Goal: Check status: Check status

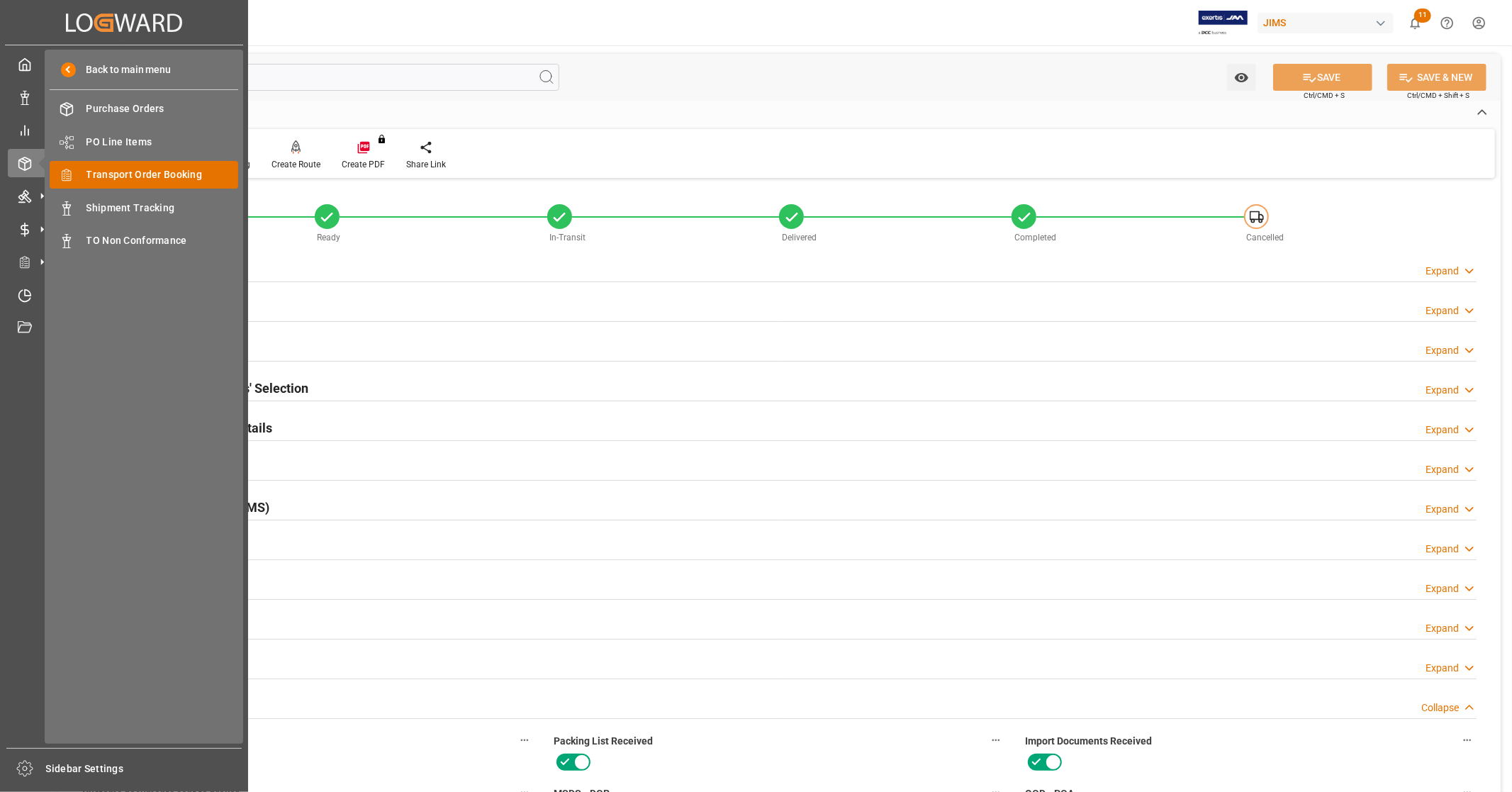
click at [146, 174] on span "Transport Order Booking" at bounding box center [162, 174] width 152 height 15
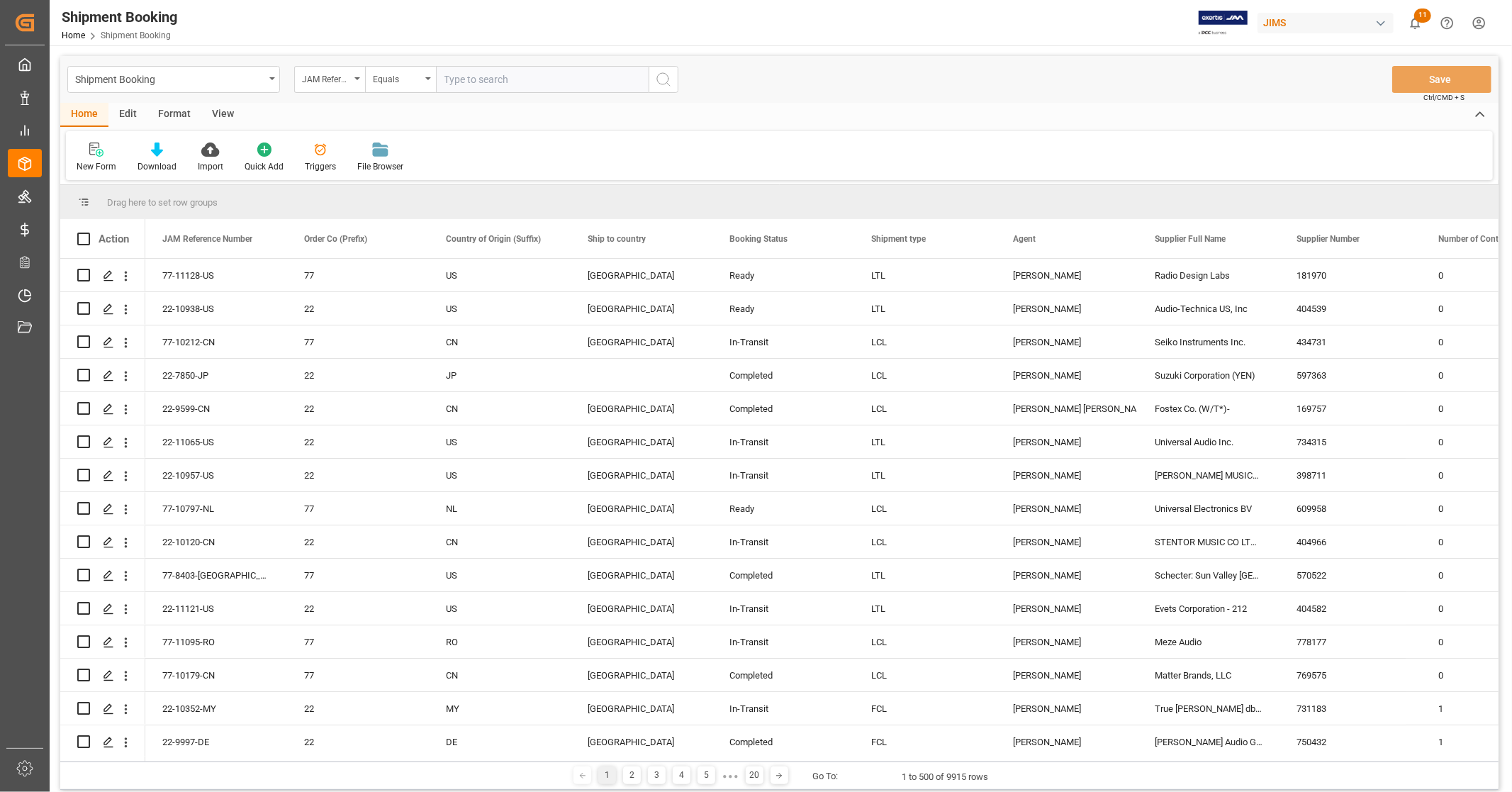
click at [551, 80] on input "text" at bounding box center [542, 79] width 213 height 27
type input "77-9745-[GEOGRAPHIC_DATA]"
click at [663, 74] on icon "search button" at bounding box center [664, 80] width 17 height 17
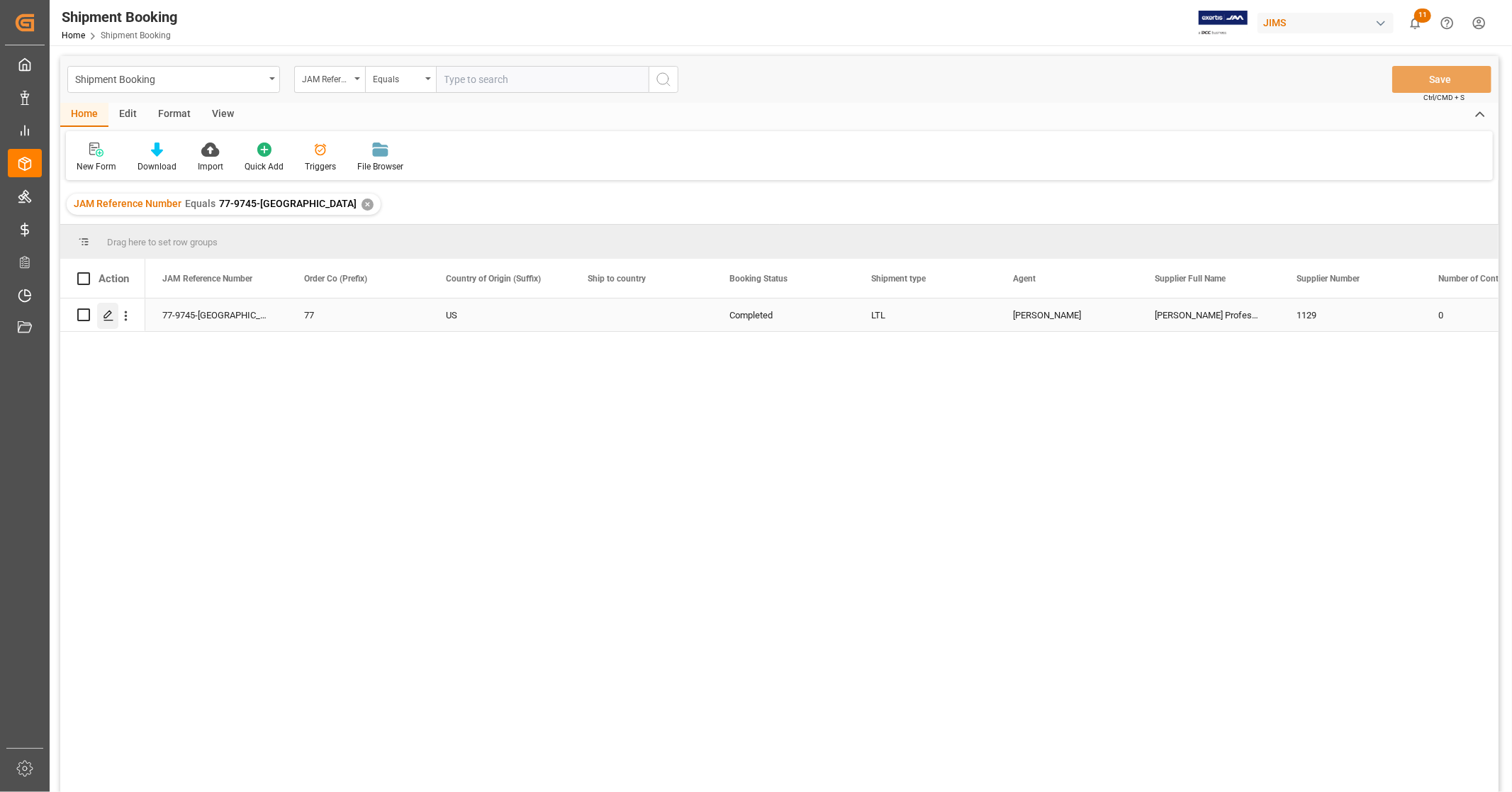
click at [111, 317] on icon "Press SPACE to select this row." at bounding box center [108, 315] width 12 height 12
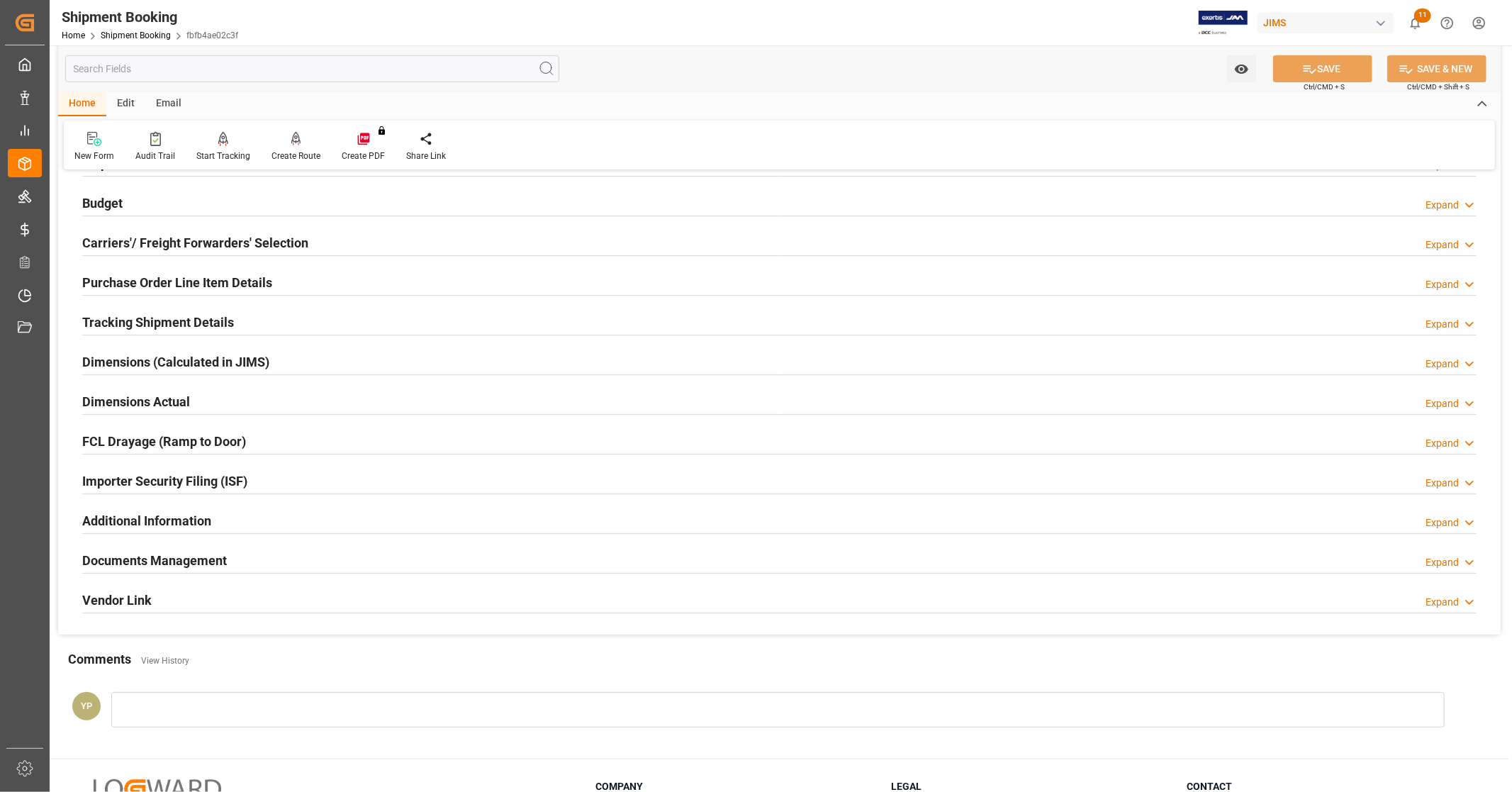
scroll to position [157, 0]
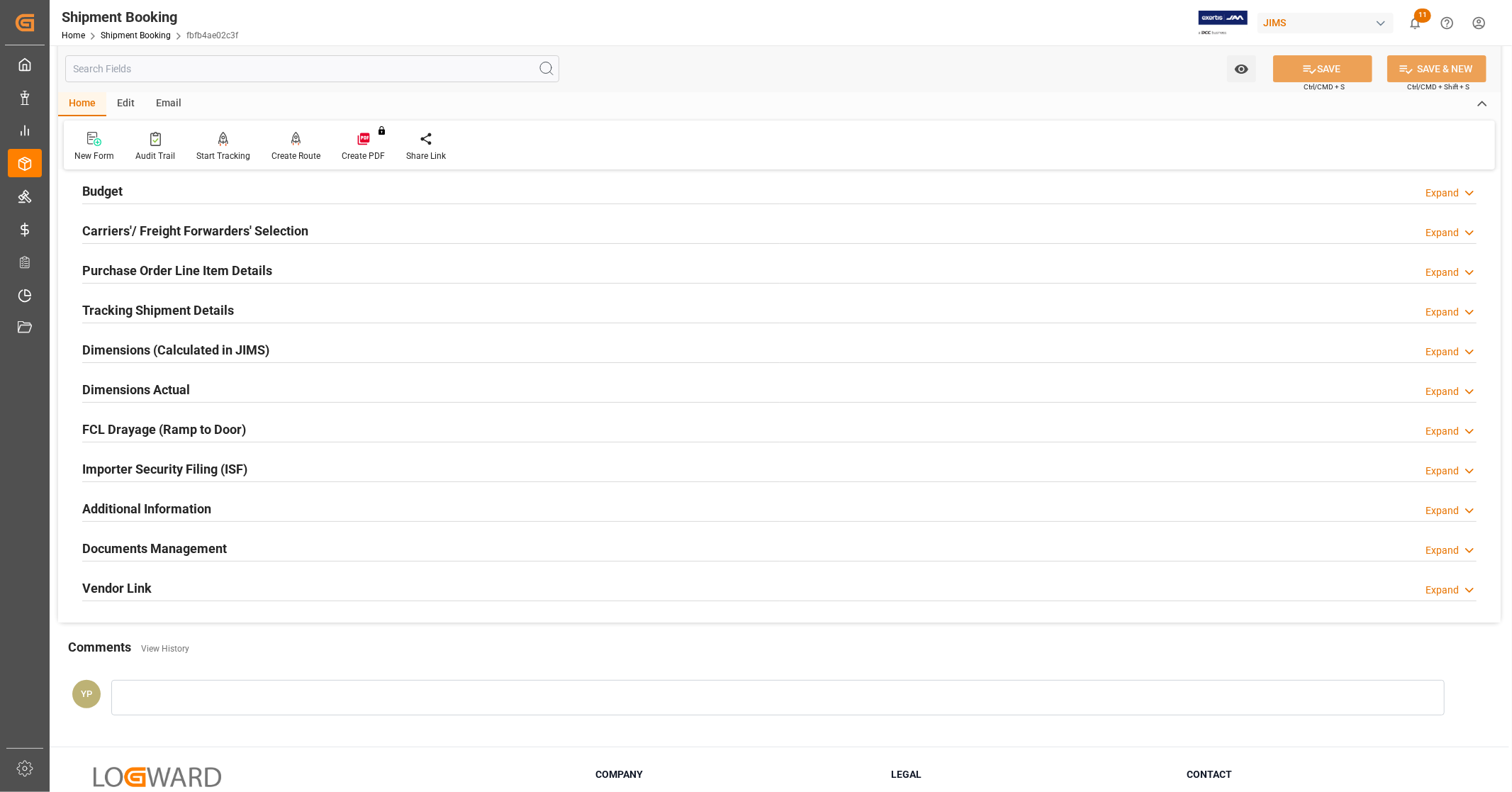
click at [233, 543] on div "Documents Management Expand" at bounding box center [779, 547] width 1394 height 27
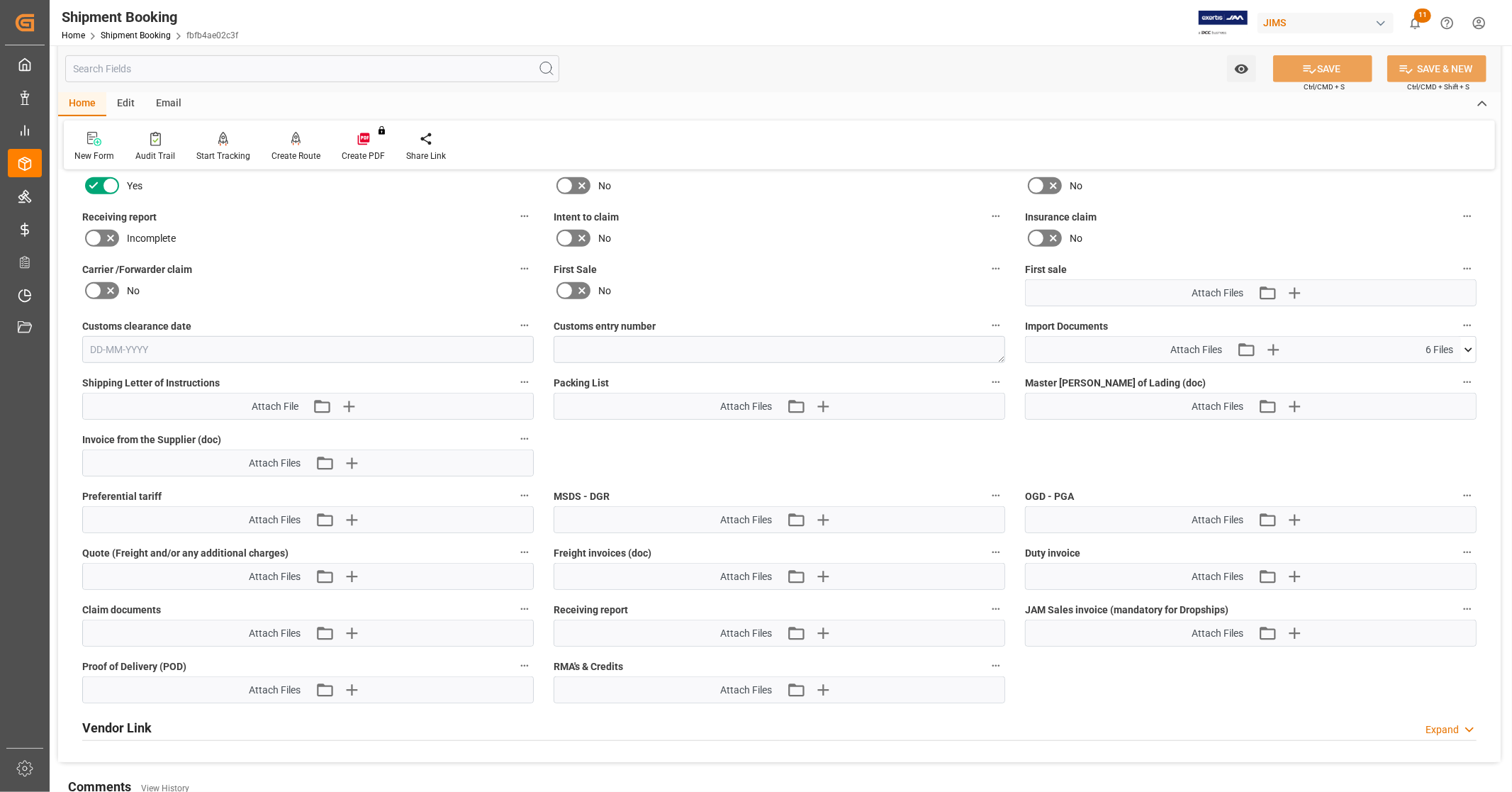
scroll to position [630, 0]
click at [1464, 350] on icon at bounding box center [1468, 349] width 15 height 15
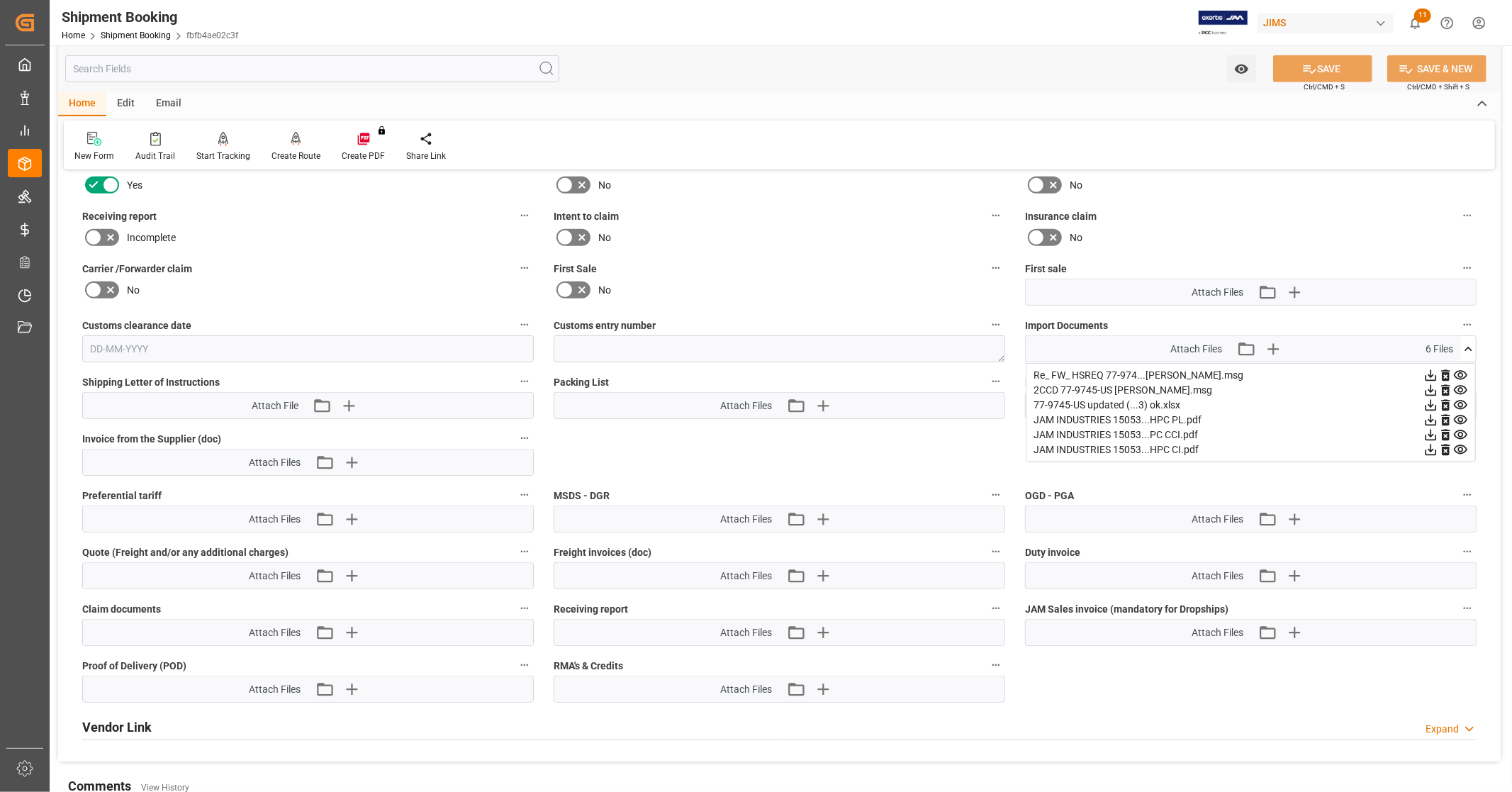
click at [1428, 446] on icon at bounding box center [1431, 450] width 12 height 12
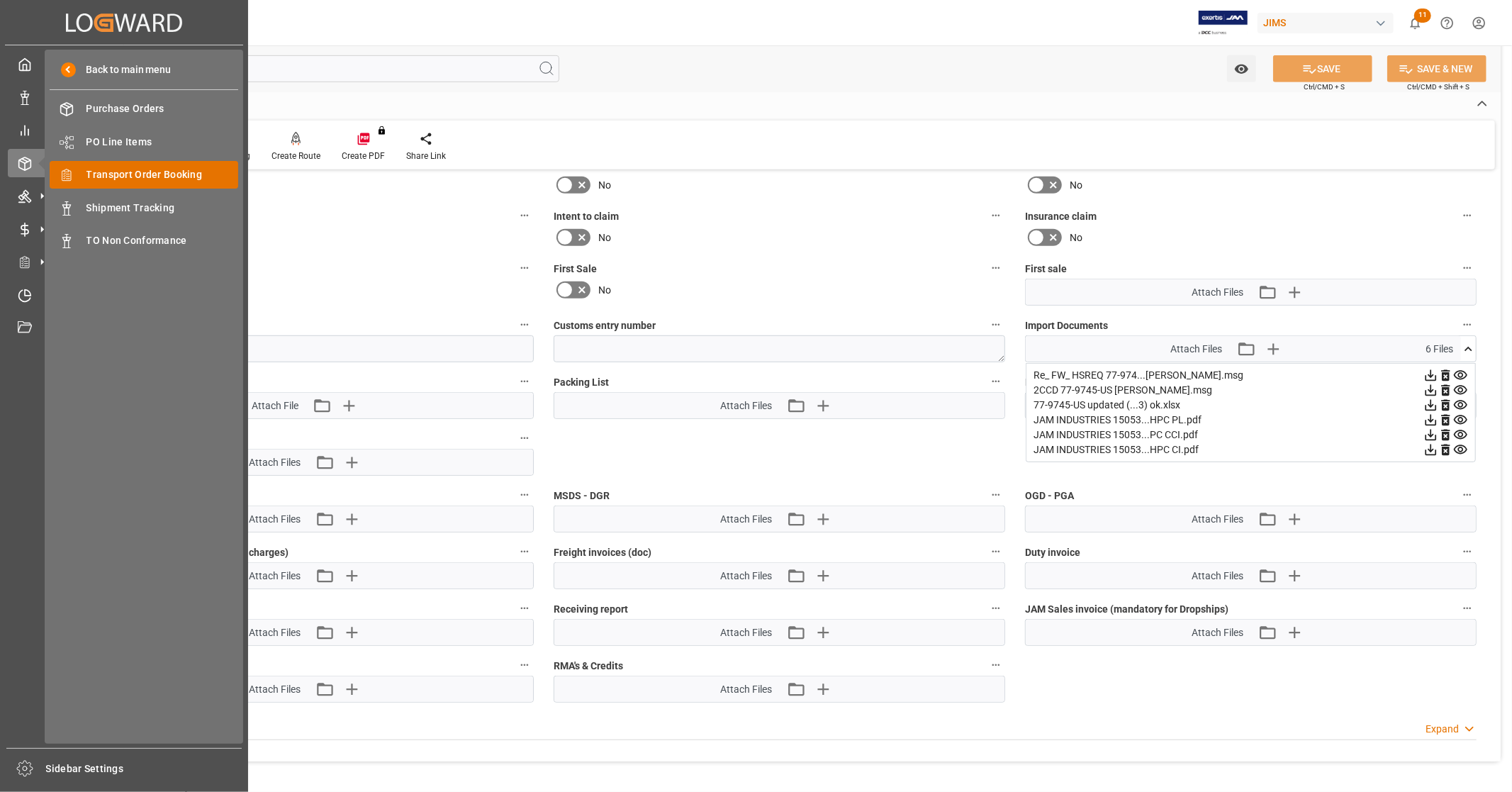
click at [197, 174] on span "Transport Order Booking" at bounding box center [162, 174] width 152 height 15
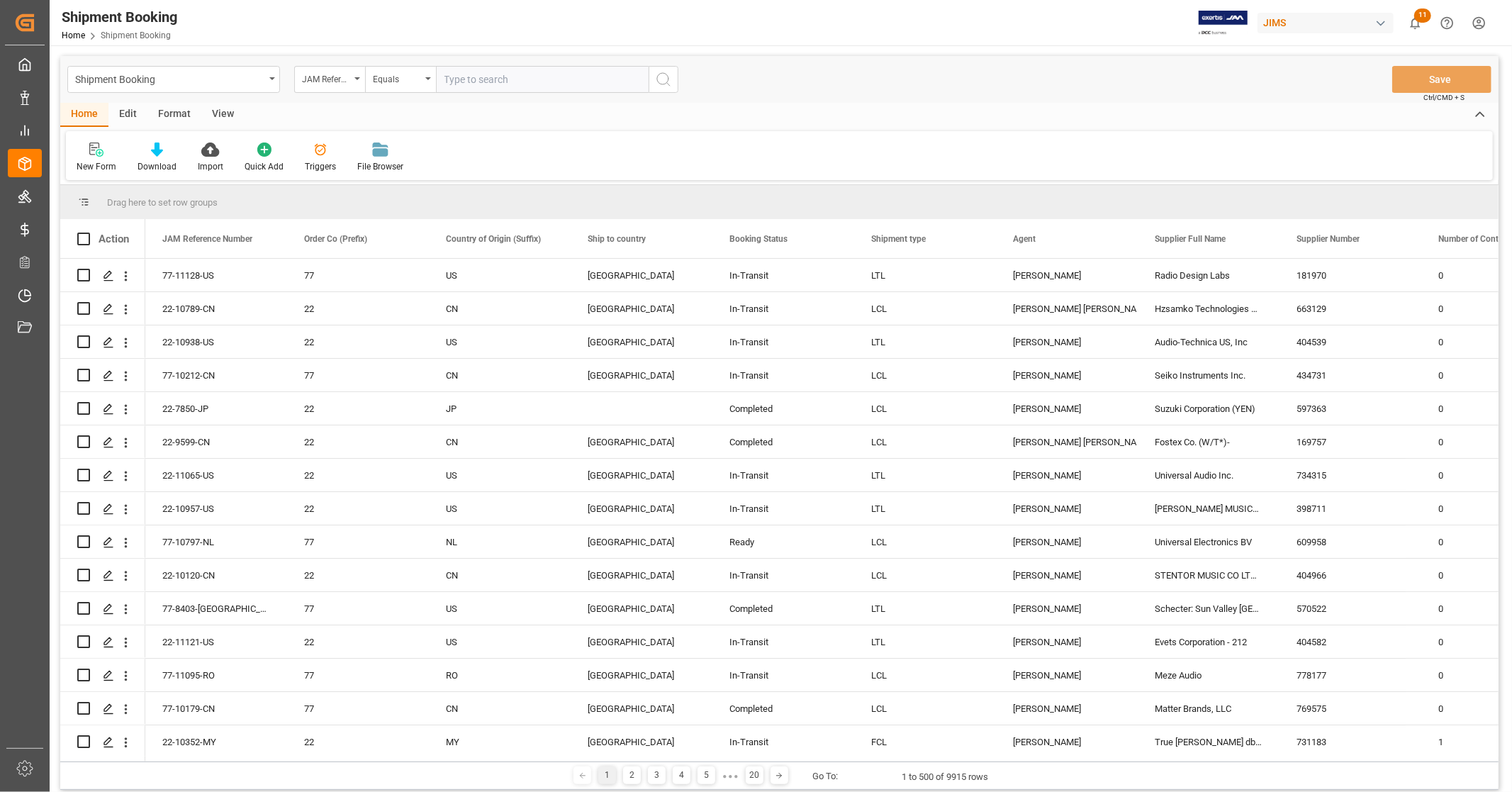
click at [476, 79] on input "text" at bounding box center [542, 79] width 213 height 27
type input "77-6681-[GEOGRAPHIC_DATA]"
click at [667, 81] on circle "search button" at bounding box center [662, 78] width 12 height 12
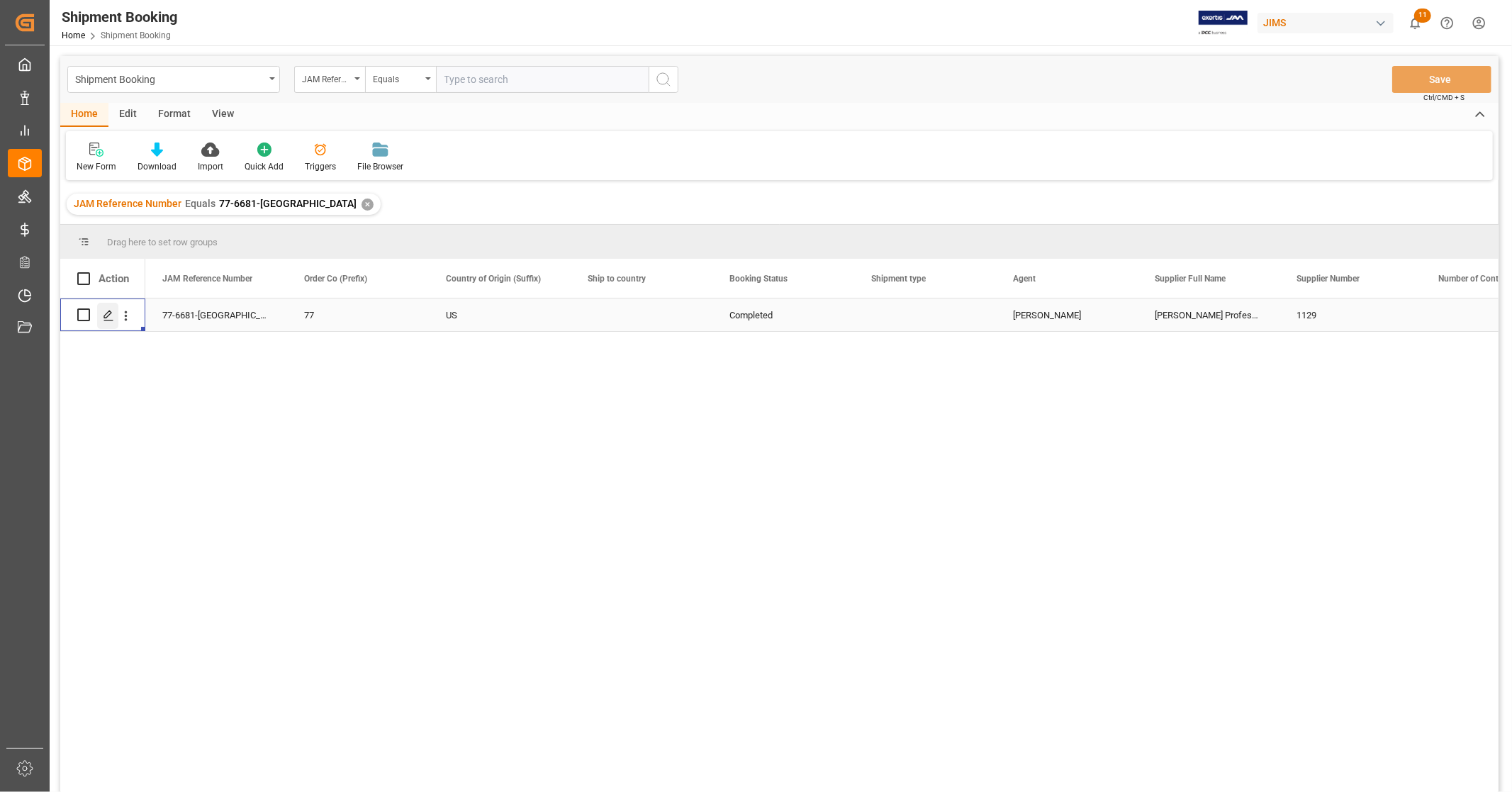
click at [108, 315] on polygon "Press SPACE to select this row." at bounding box center [108, 313] width 7 height 7
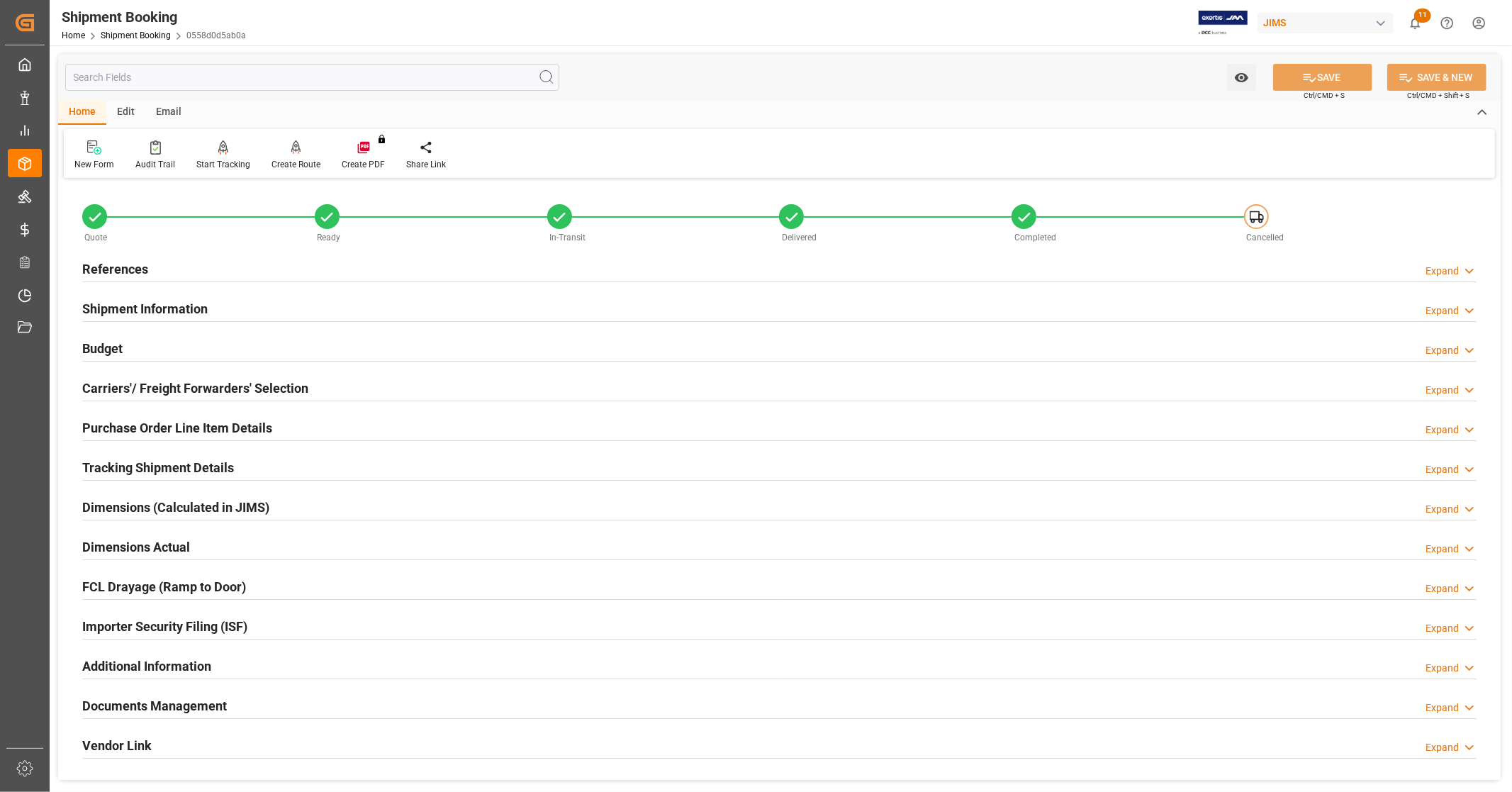
type input "[DATE]"
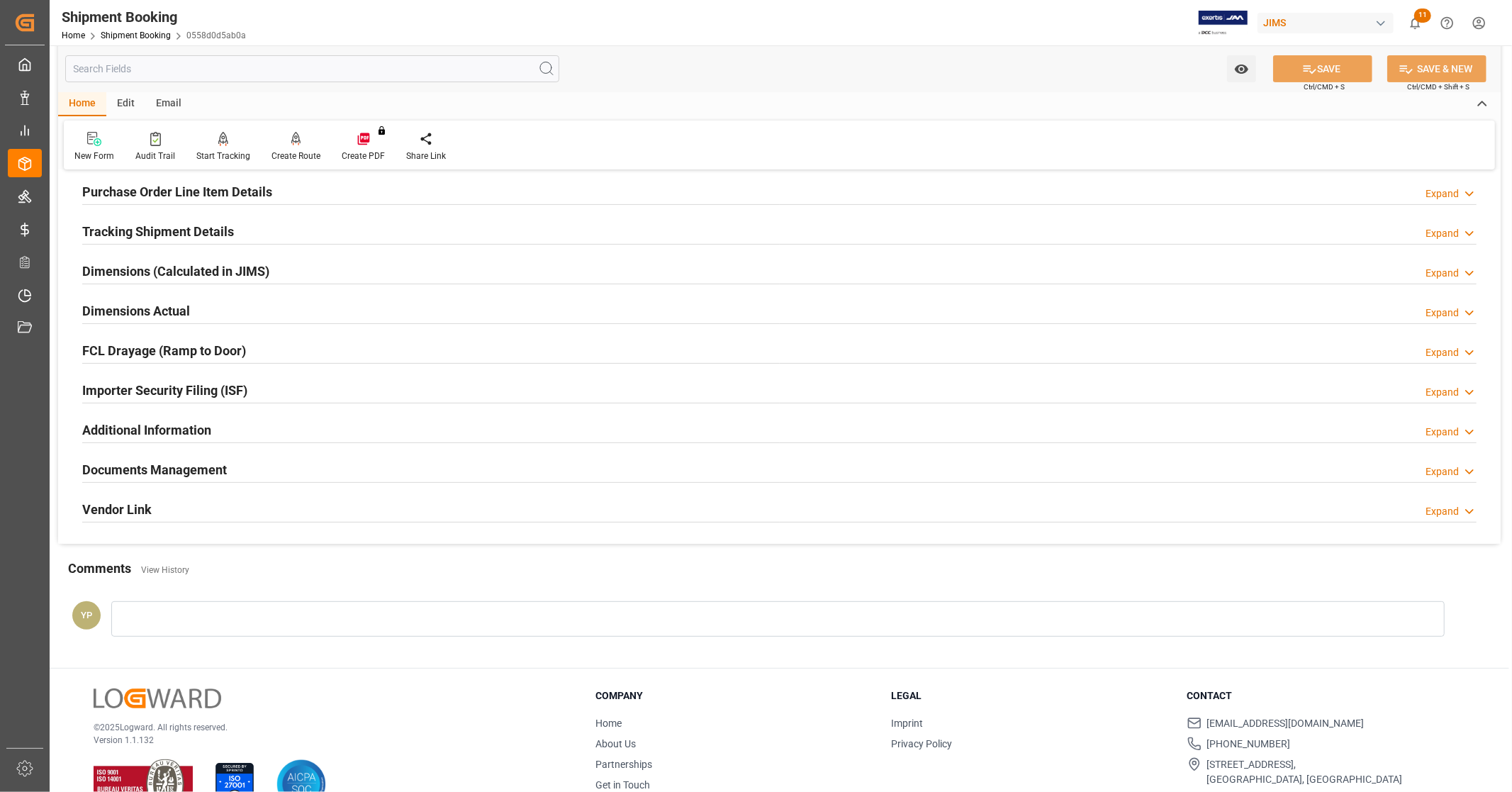
click at [223, 471] on h2 "Documents Management" at bounding box center [154, 469] width 145 height 19
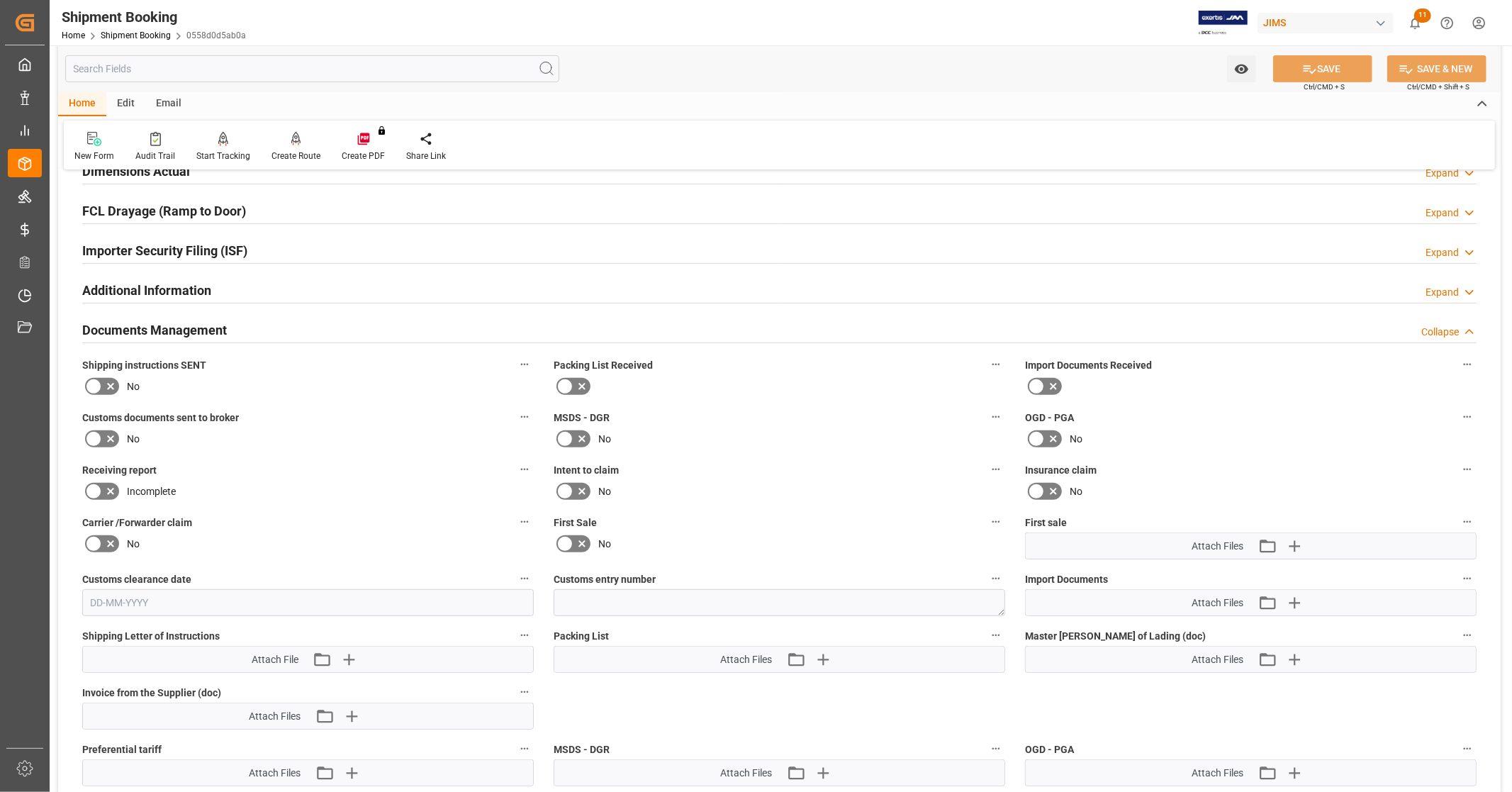
scroll to position [0, 0]
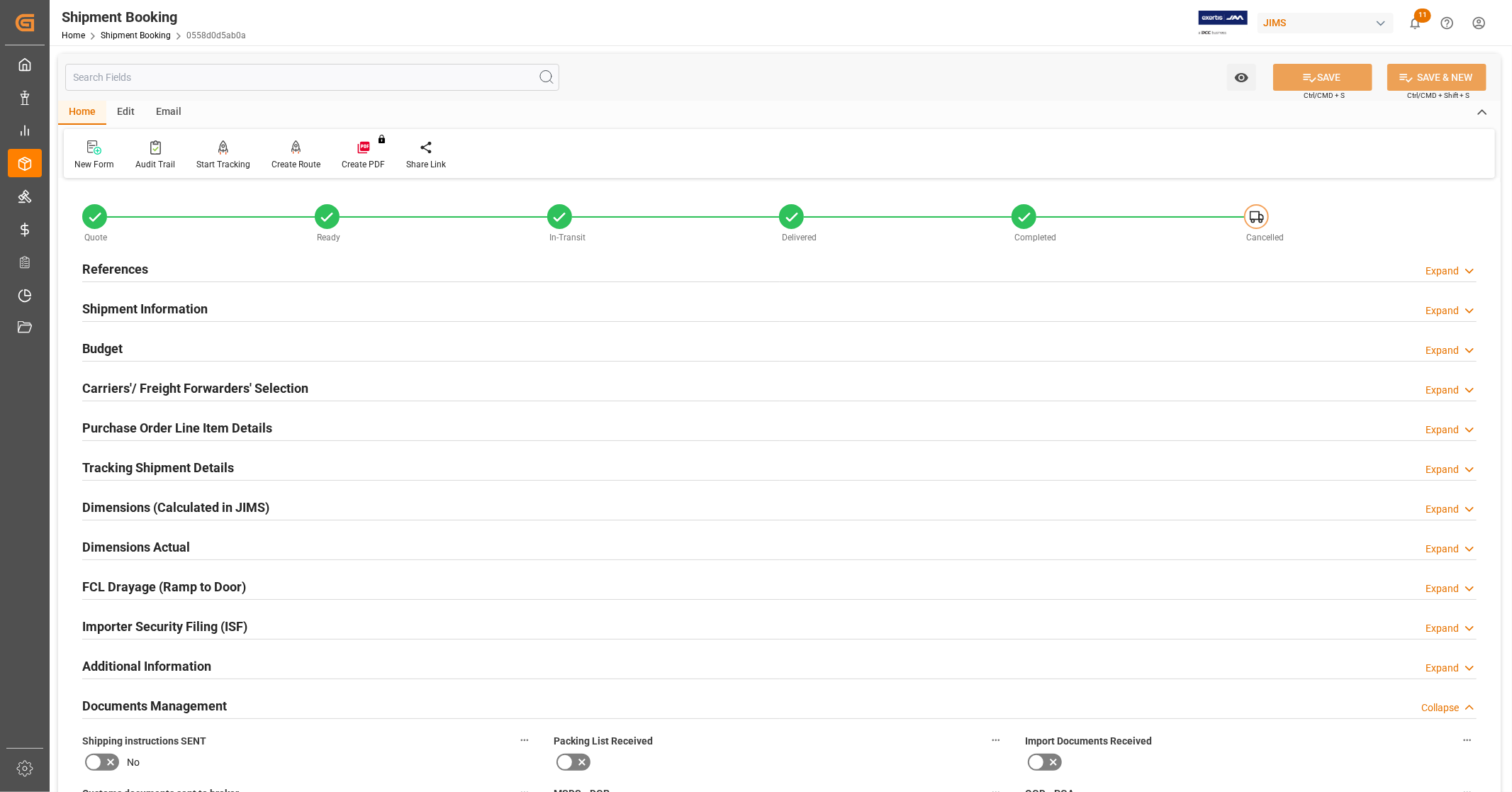
click at [144, 267] on h2 "References" at bounding box center [114, 268] width 66 height 19
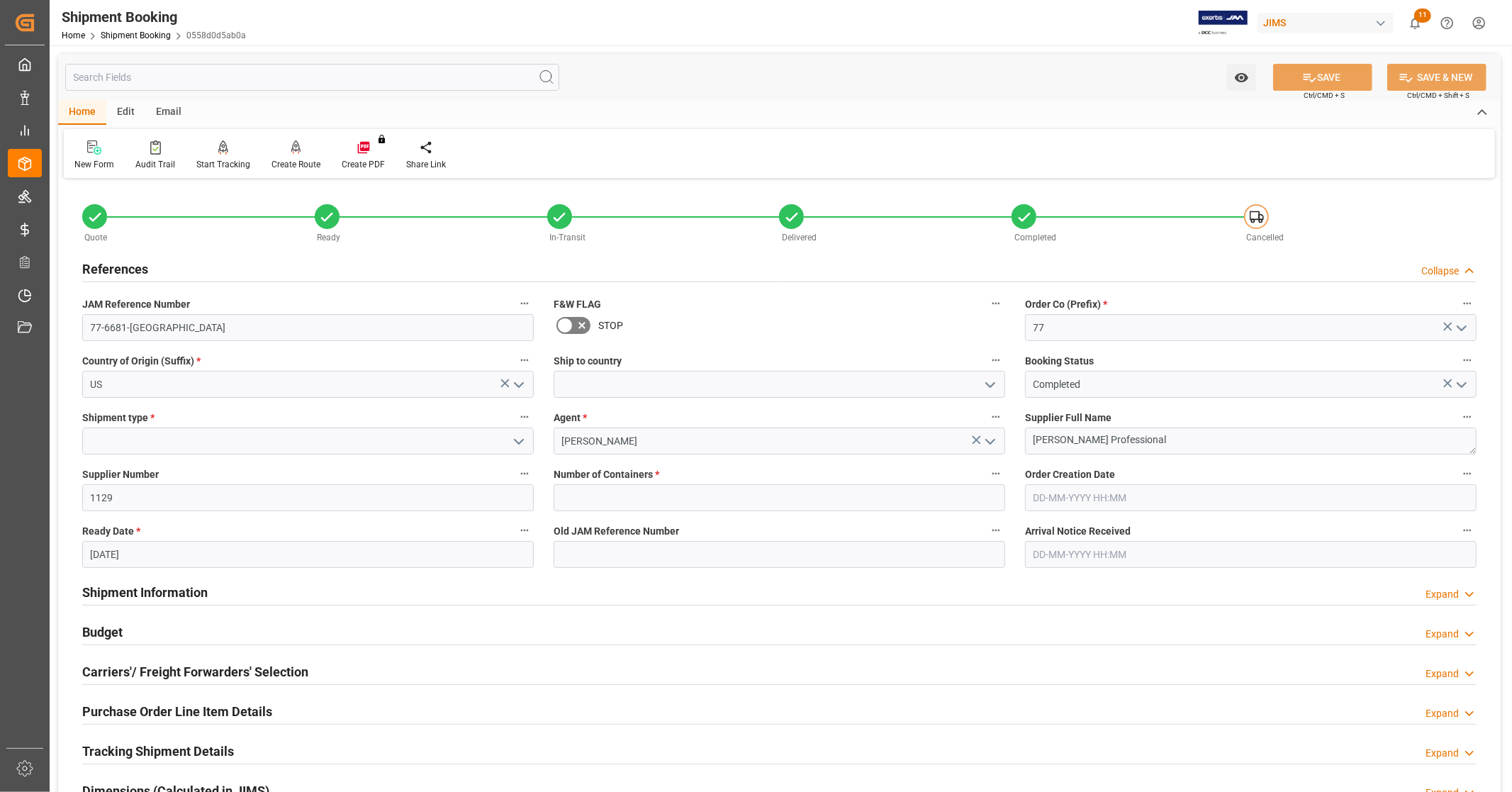
click at [166, 276] on div "References Collapse" at bounding box center [779, 268] width 1394 height 27
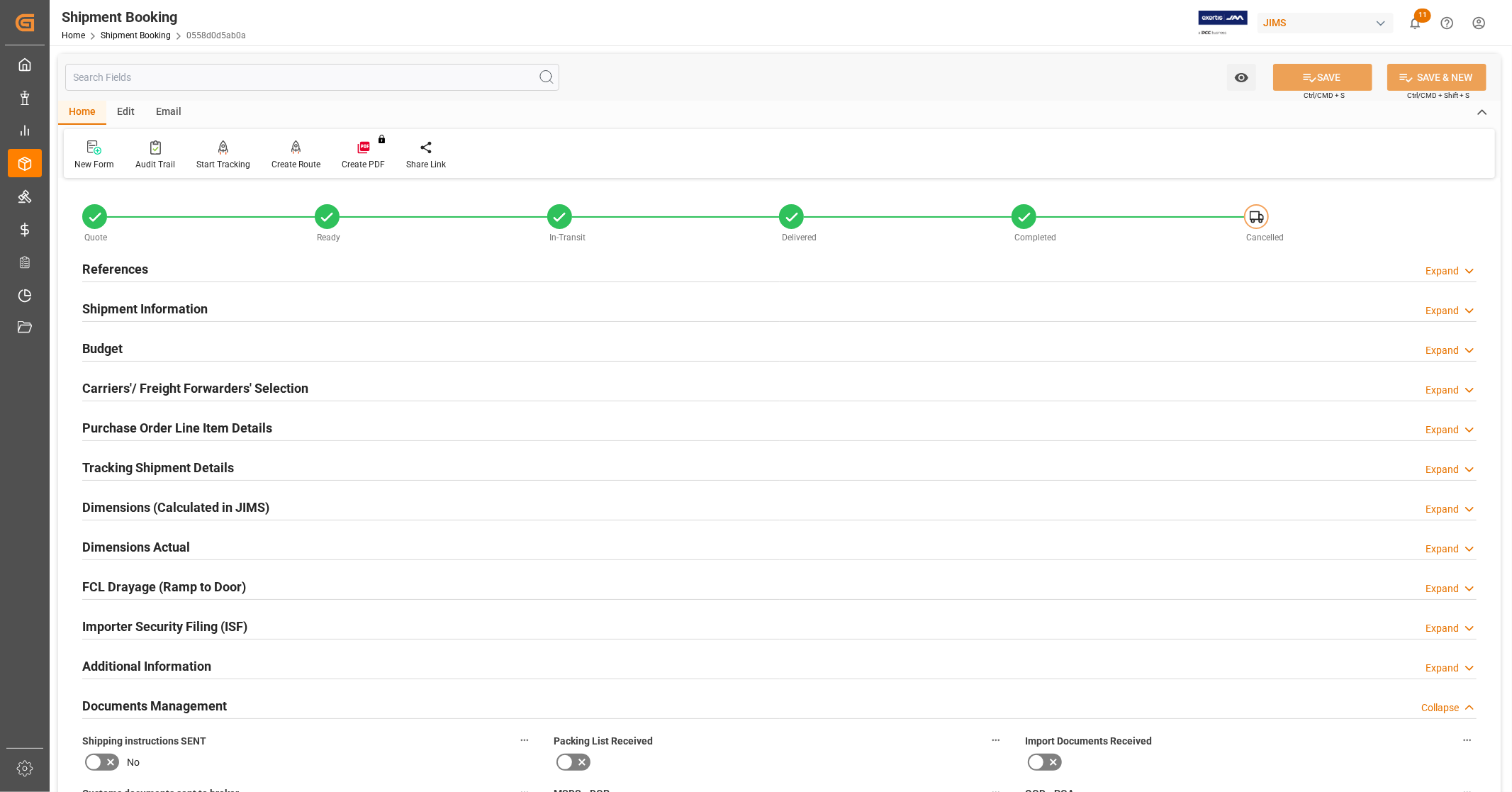
click at [160, 271] on div "References Expand" at bounding box center [779, 268] width 1394 height 27
